Goal: Information Seeking & Learning: Learn about a topic

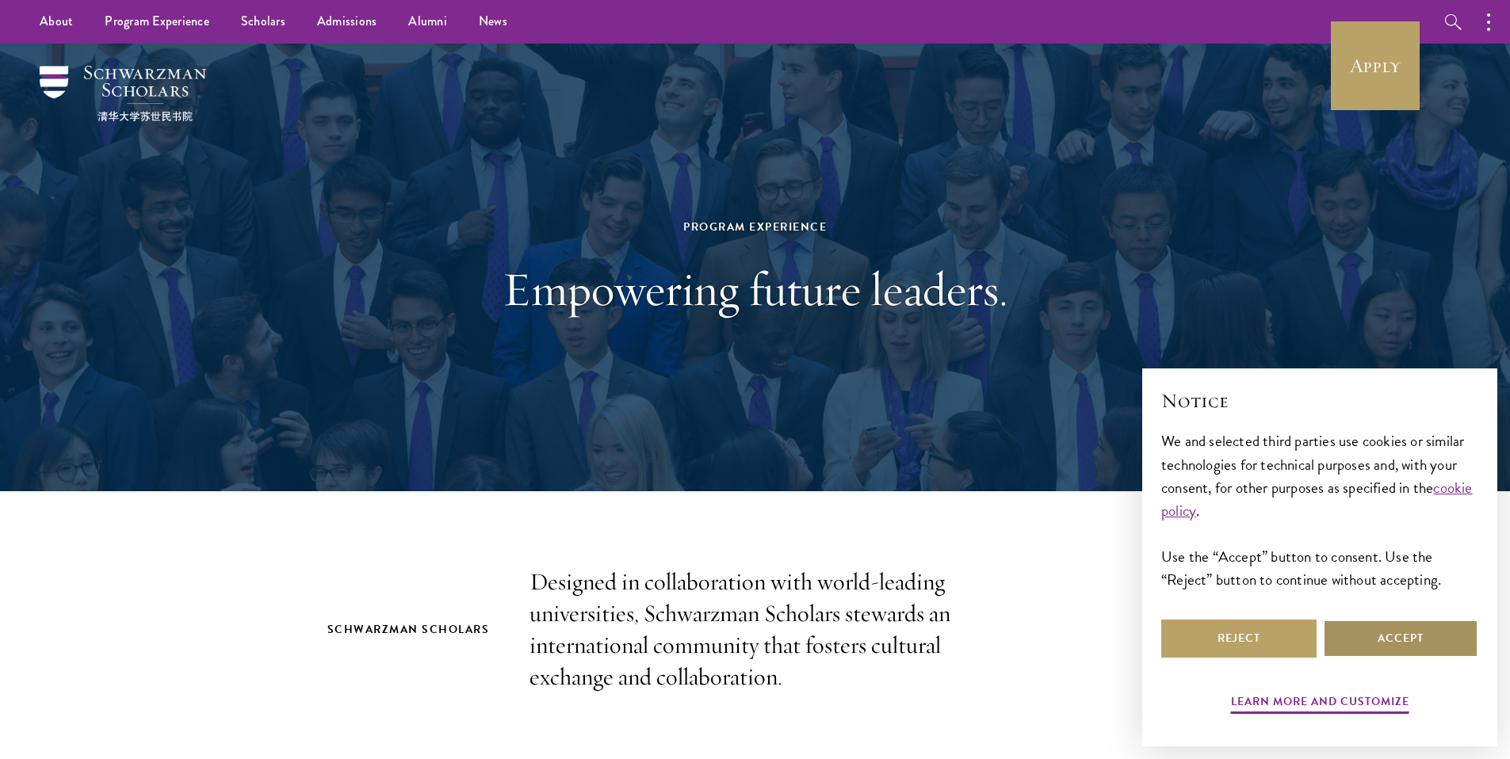
click at [1415, 631] on button "Accept" at bounding box center [1400, 639] width 155 height 38
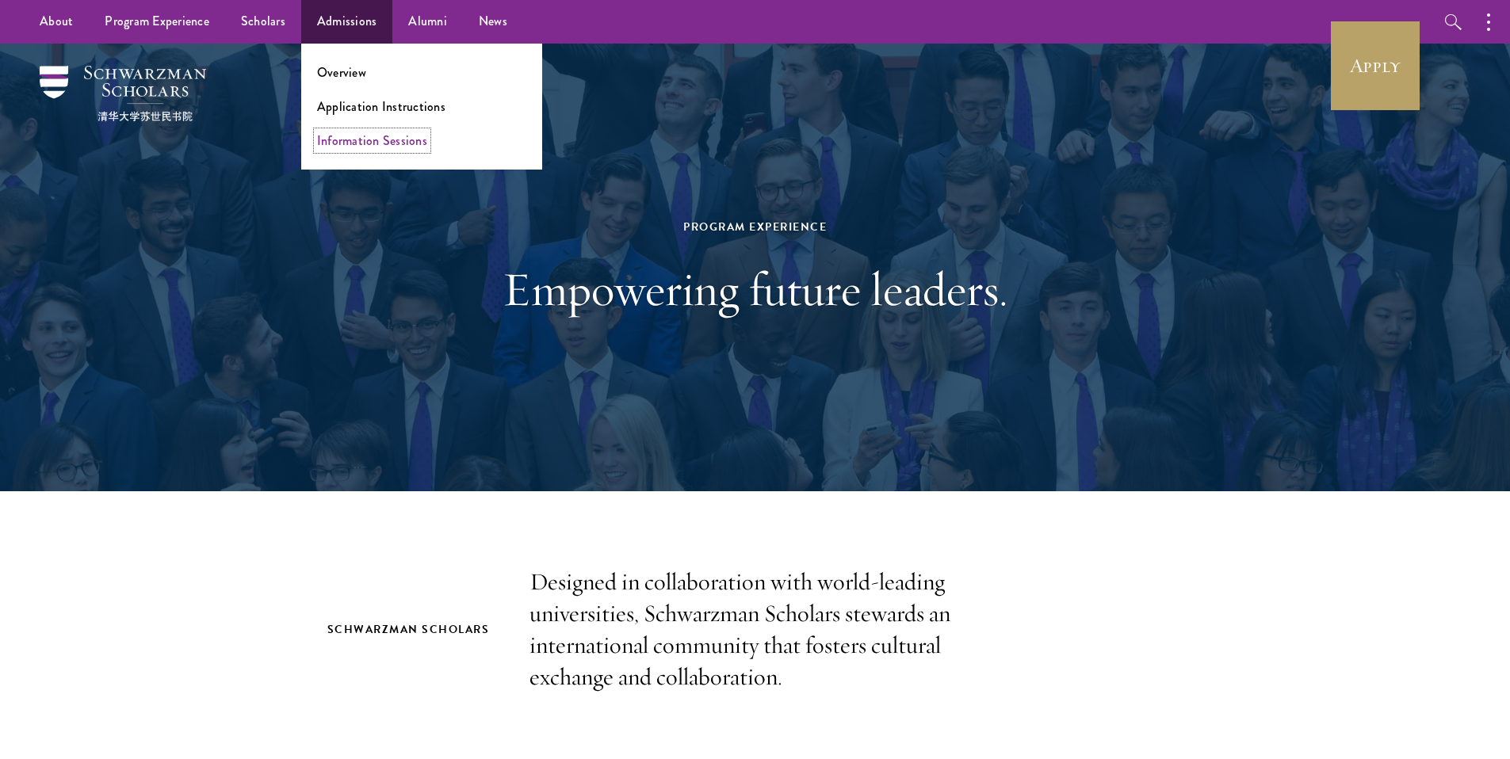
click at [366, 137] on link "Information Sessions" at bounding box center [372, 141] width 110 height 18
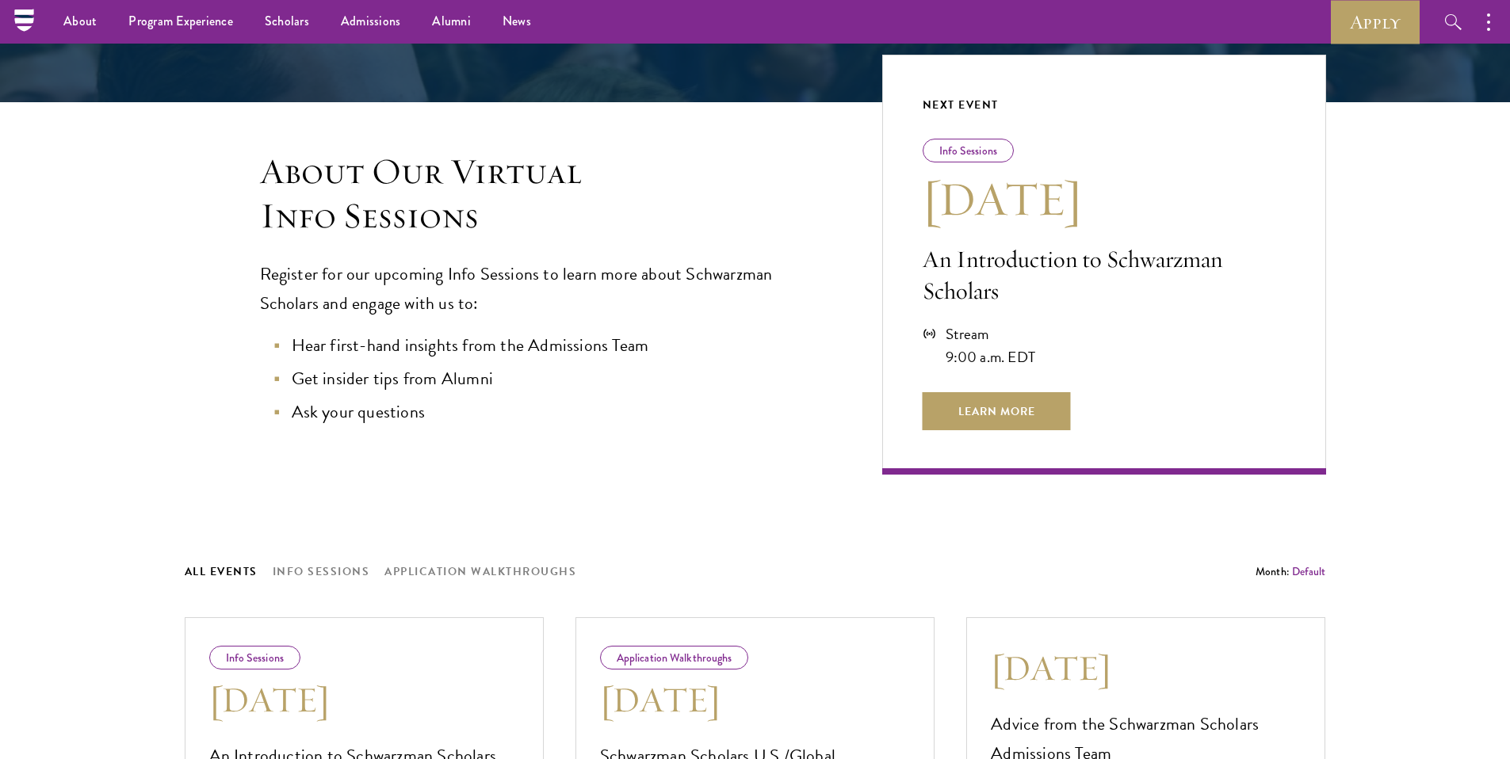
scroll to position [303, 0]
